Goal: Obtain resource: Download file/media

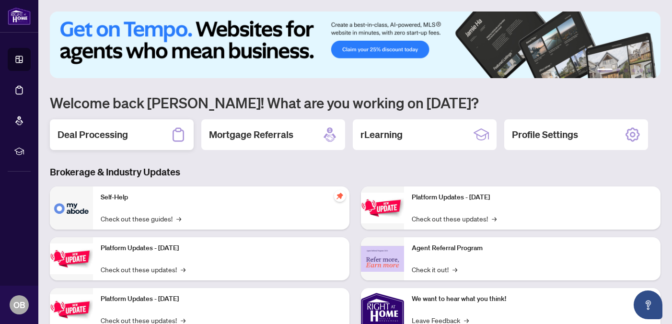
click at [128, 136] on div "Deal Processing" at bounding box center [122, 134] width 144 height 31
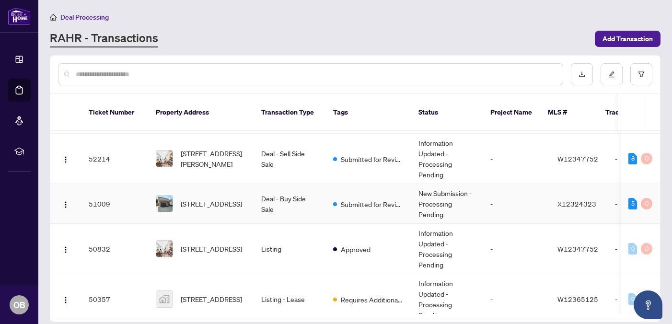
scroll to position [214, 0]
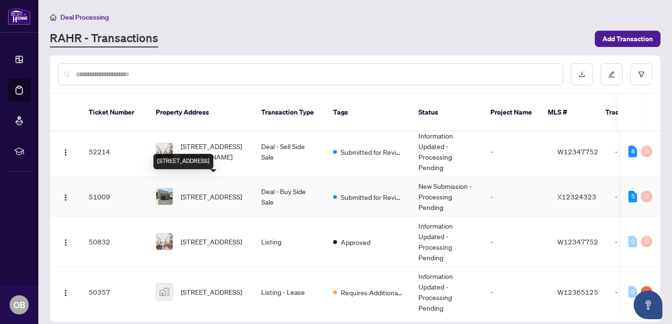
click at [222, 191] on span "[STREET_ADDRESS]" at bounding box center [211, 196] width 61 height 11
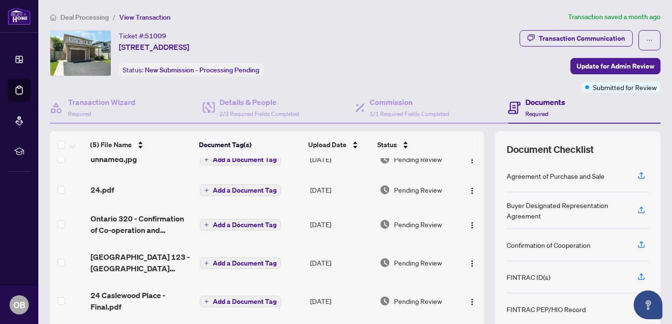
scroll to position [15, 0]
click at [127, 296] on span "24 Caslewood Place - Final.pdf" at bounding box center [142, 300] width 102 height 23
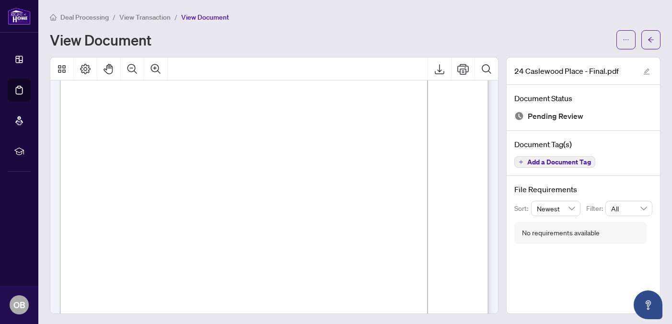
scroll to position [4886, 0]
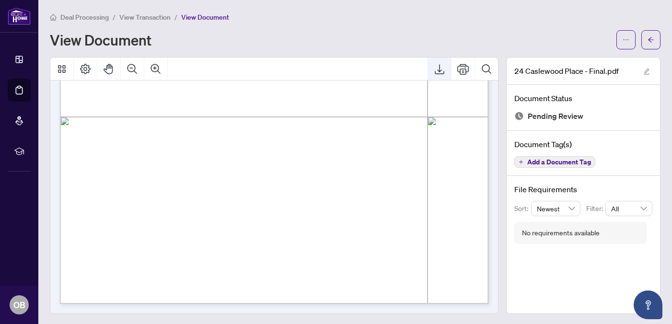
click at [437, 69] on icon "Export" at bounding box center [439, 68] width 11 height 11
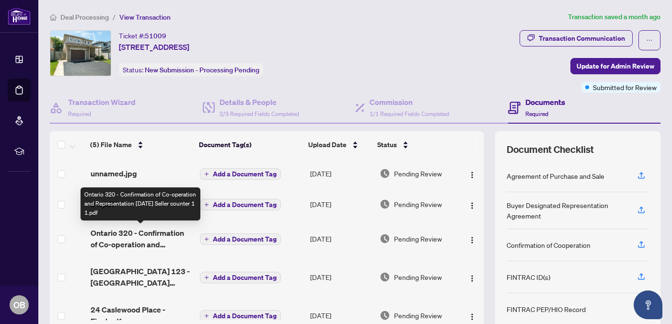
click at [140, 234] on span "Ontario 320 - Confirmation of Co-operation and Representation [DATE] Seller cou…" at bounding box center [142, 238] width 102 height 23
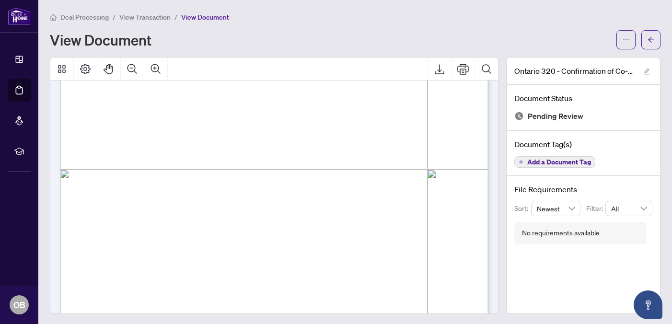
scroll to position [290, 0]
click at [437, 71] on icon "Export" at bounding box center [439, 68] width 11 height 11
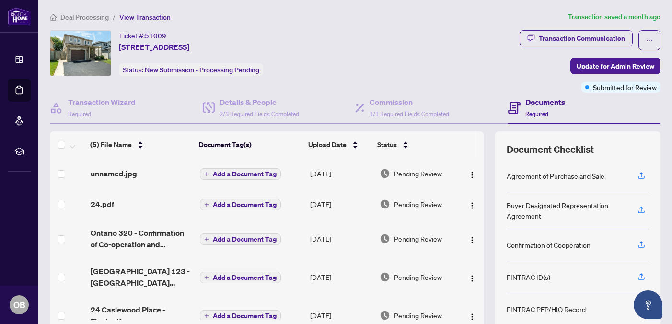
click at [118, 206] on div "24.pdf" at bounding box center [142, 203] width 102 height 11
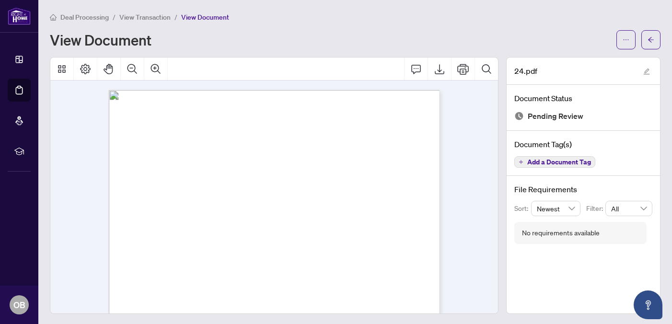
drag, startPoint x: 138, startPoint y: 237, endPoint x: 160, endPoint y: 235, distance: 22.6
click at [158, 235] on span "X12324323" at bounding box center [147, 237] width 21 height 6
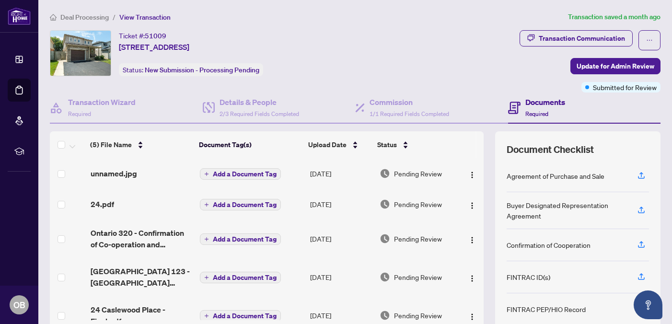
click at [130, 175] on span "unnamed.jpg" at bounding box center [114, 173] width 46 height 11
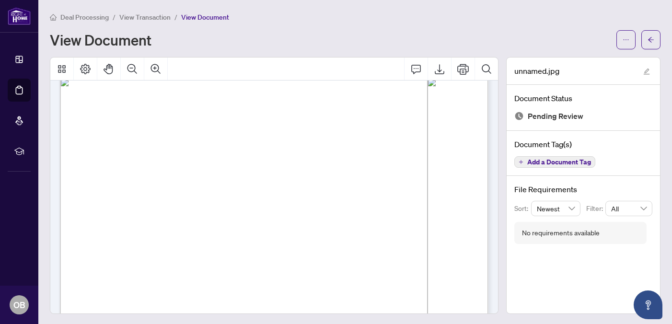
scroll to position [392, 0]
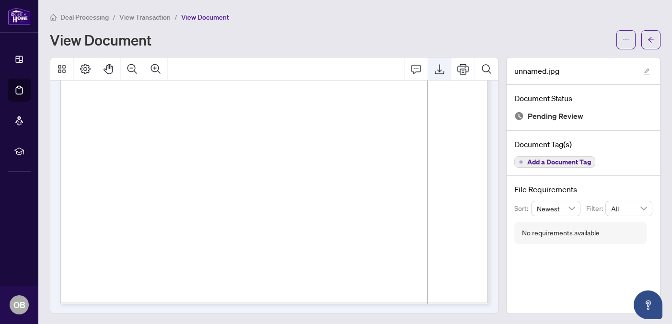
click at [432, 71] on button "Export" at bounding box center [439, 68] width 23 height 23
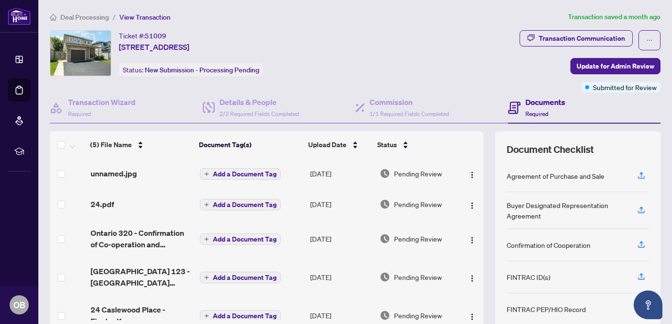
click at [123, 176] on span "unnamed.jpg" at bounding box center [114, 173] width 46 height 11
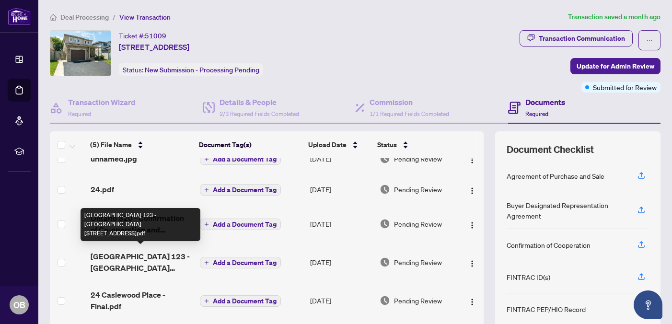
click at [162, 253] on span "[GEOGRAPHIC_DATA] 123 - [GEOGRAPHIC_DATA][STREET_ADDRESS]pdf" at bounding box center [142, 262] width 102 height 23
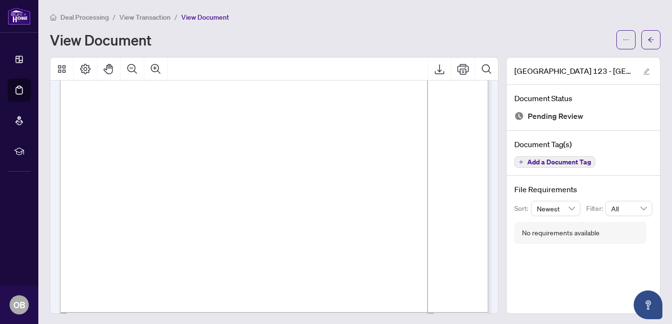
scroll to position [341, 0]
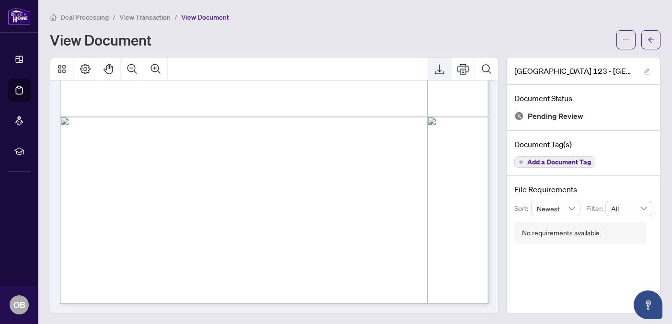
click at [442, 69] on icon "Export" at bounding box center [439, 68] width 11 height 11
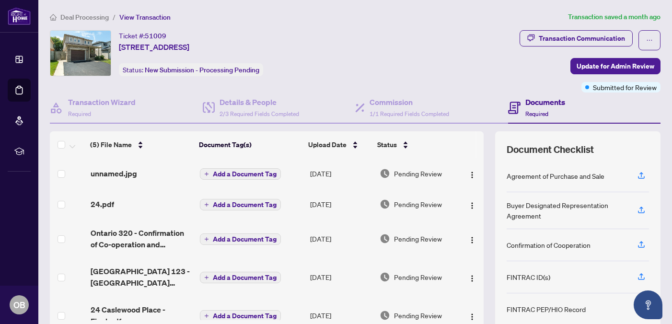
scroll to position [18, 0]
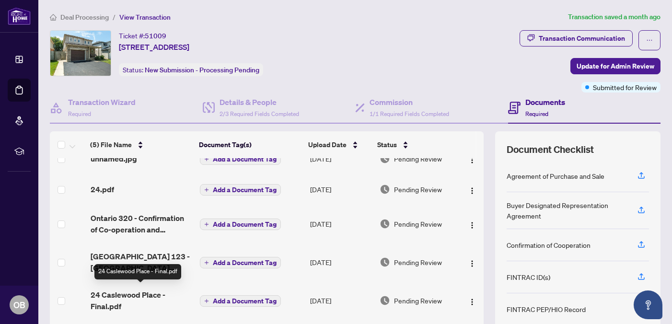
click at [133, 299] on span "24 Caslewood Place - Final.pdf" at bounding box center [142, 300] width 102 height 23
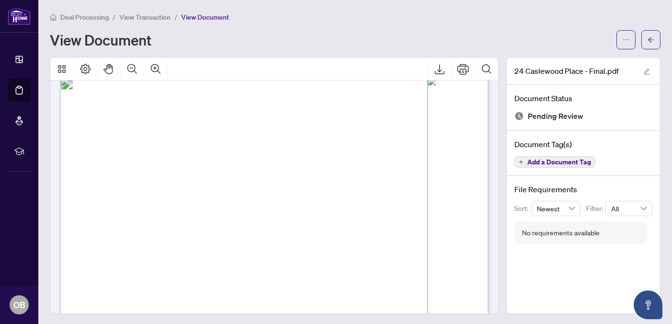
scroll to position [1152, 0]
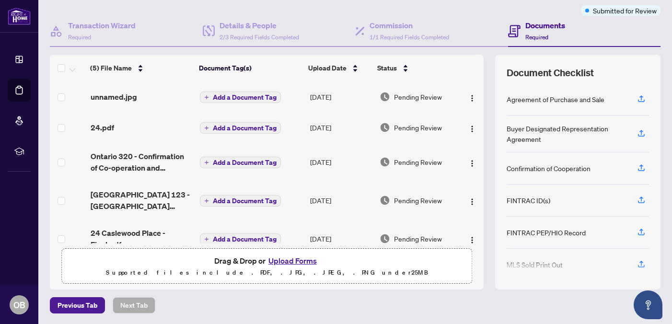
click at [117, 128] on div "24.pdf" at bounding box center [142, 127] width 102 height 11
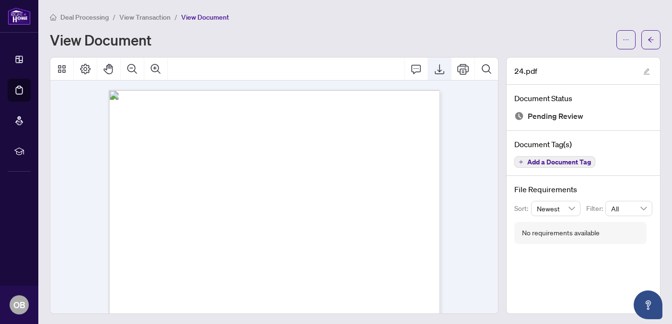
click at [437, 72] on icon "Export" at bounding box center [439, 68] width 11 height 11
click at [404, 27] on div "Deal Processing / View Transaction / View Document View Document" at bounding box center [355, 30] width 610 height 38
